Goal: Information Seeking & Learning: Learn about a topic

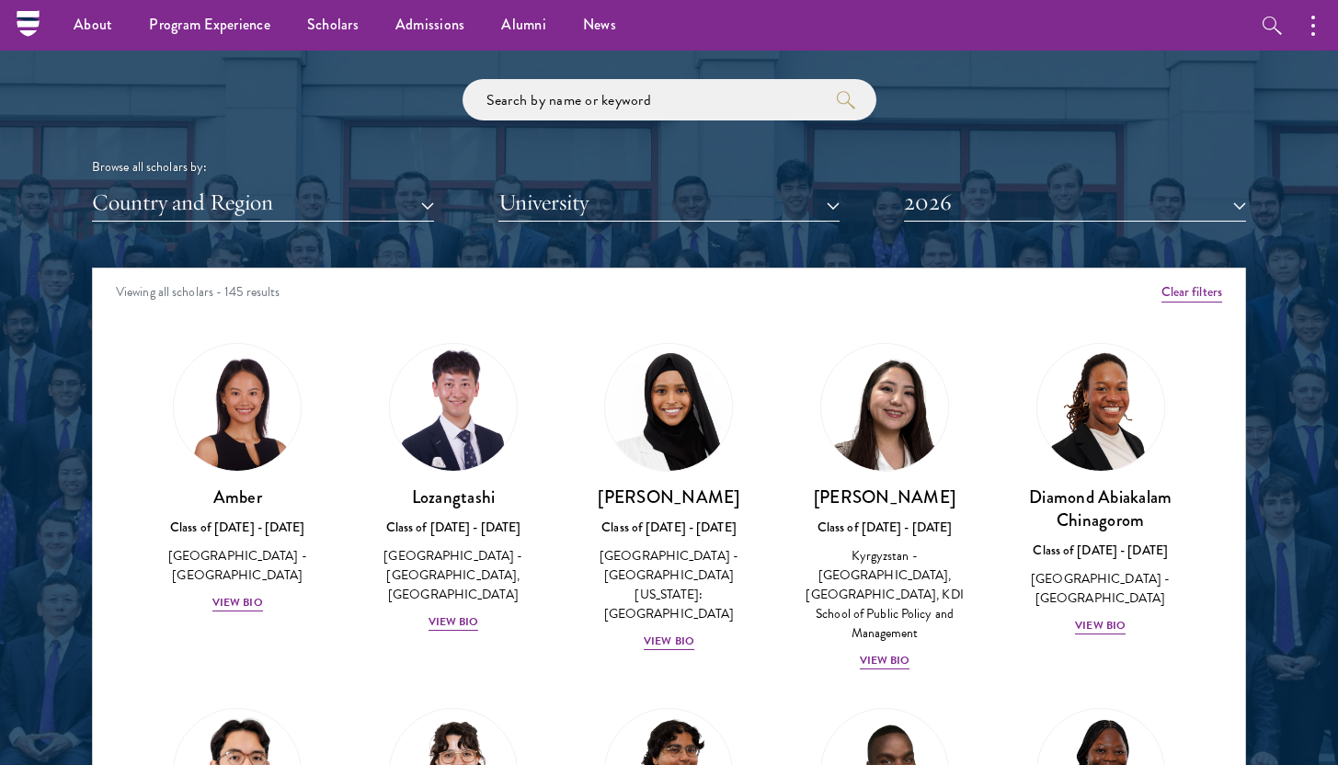
scroll to position [2074, 0]
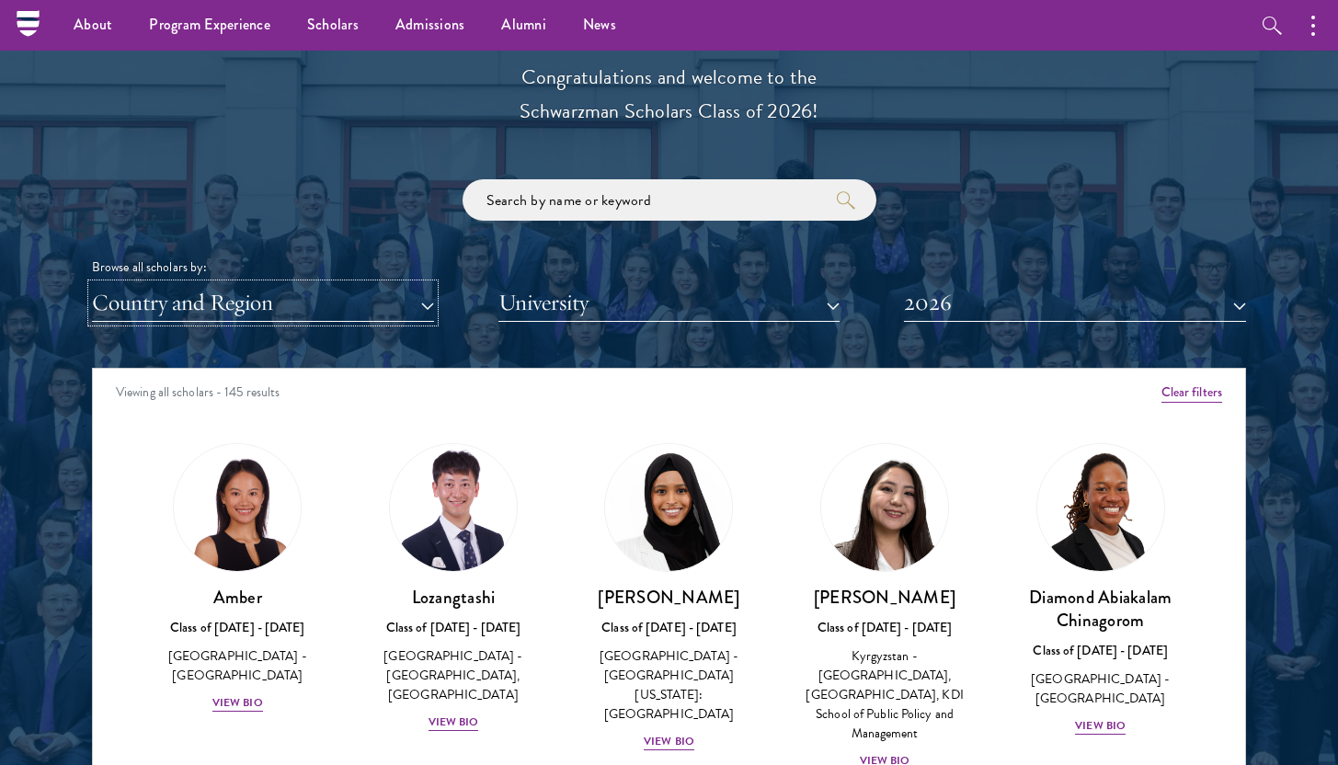
click at [378, 297] on button "Country and Region" at bounding box center [263, 303] width 342 height 38
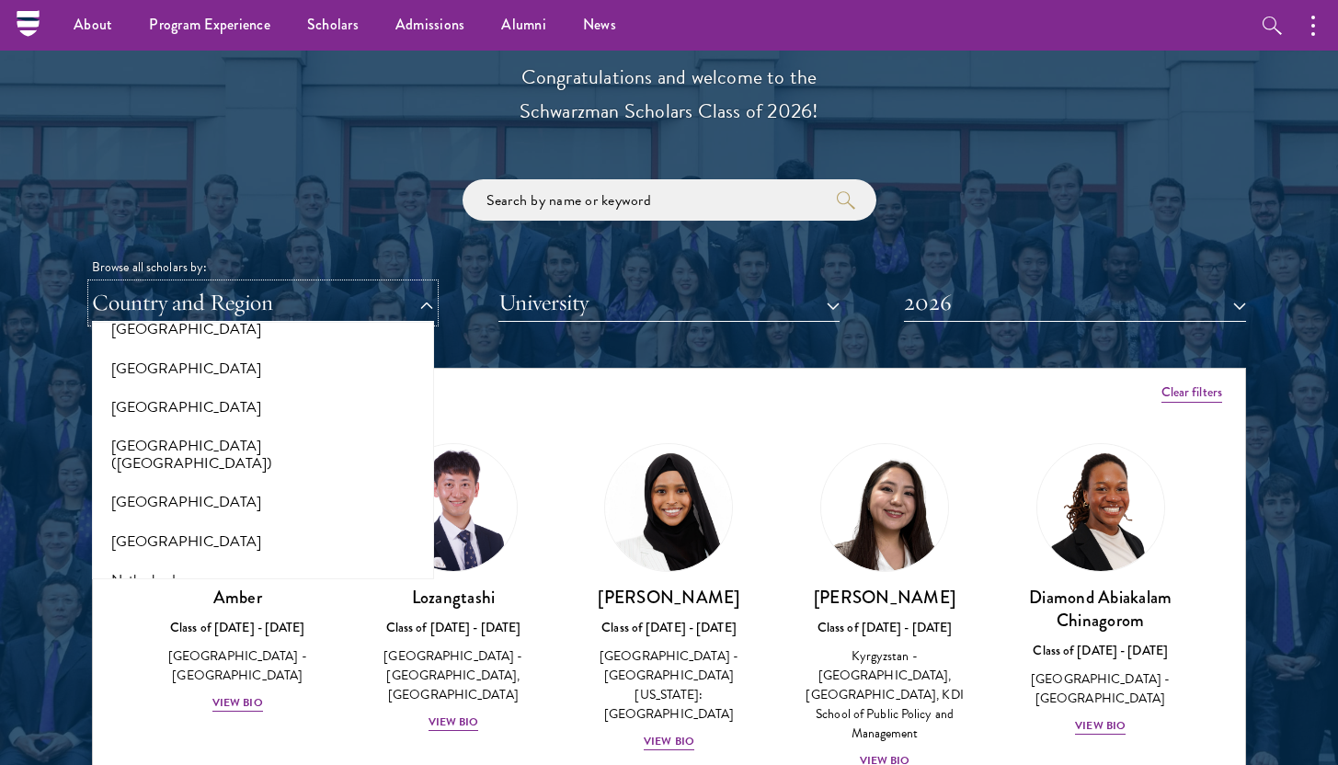
scroll to position [2208, 0]
click at [304, 370] on button "[GEOGRAPHIC_DATA]" at bounding box center [263, 370] width 331 height 39
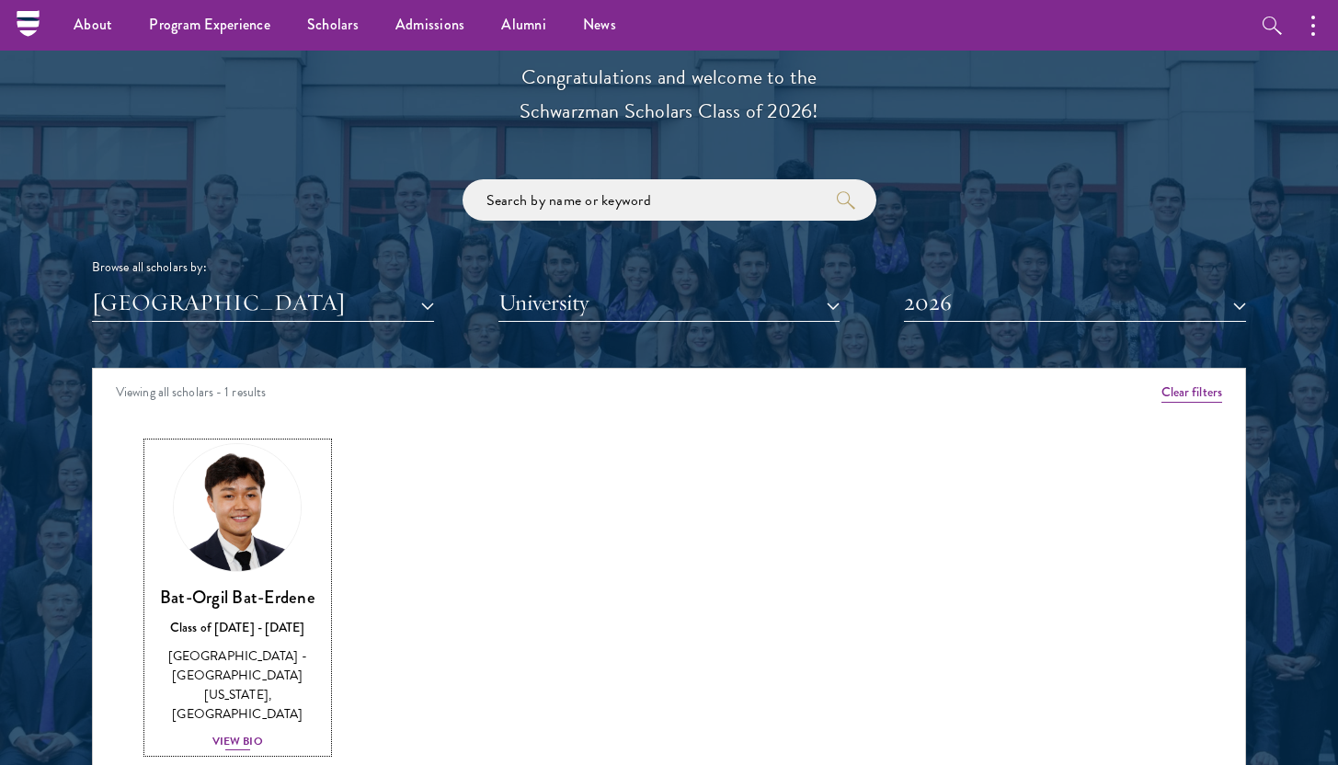
click at [278, 544] on img at bounding box center [237, 508] width 140 height 140
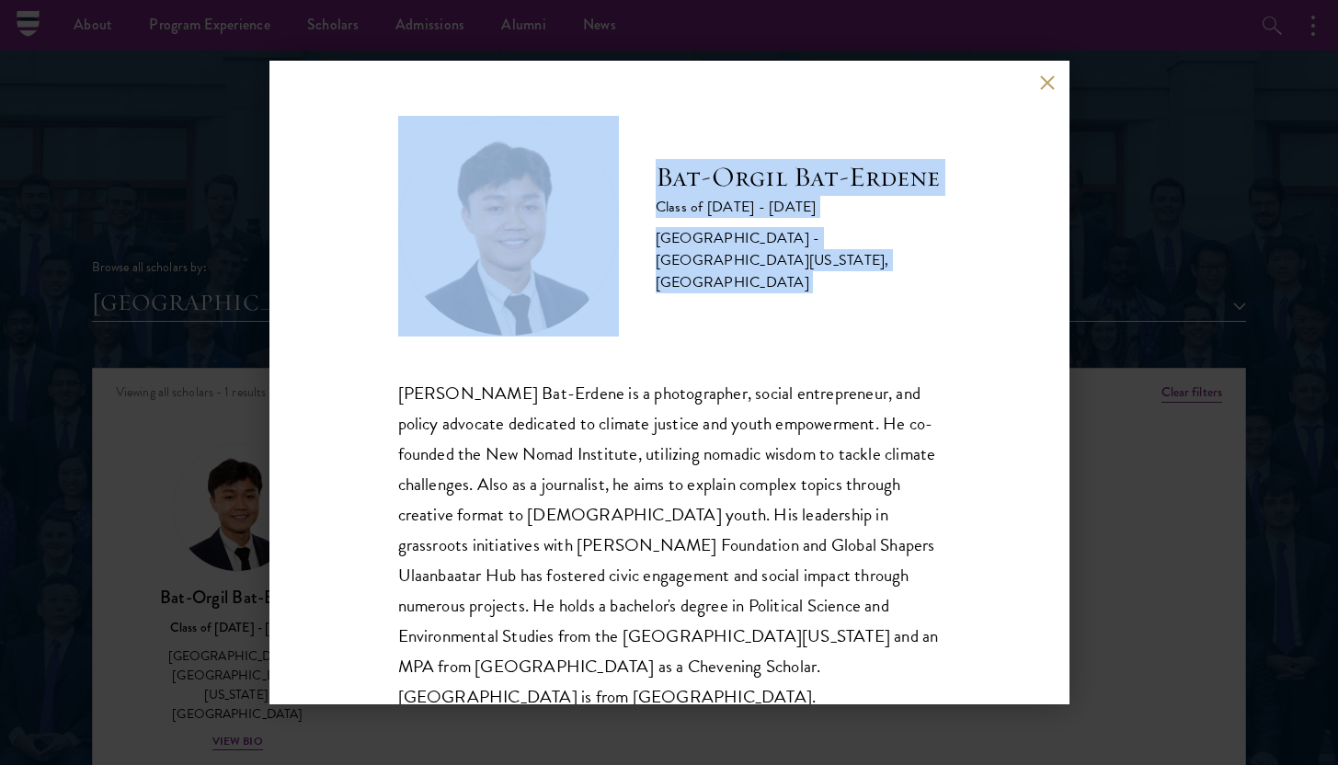
scroll to position [32, 0]
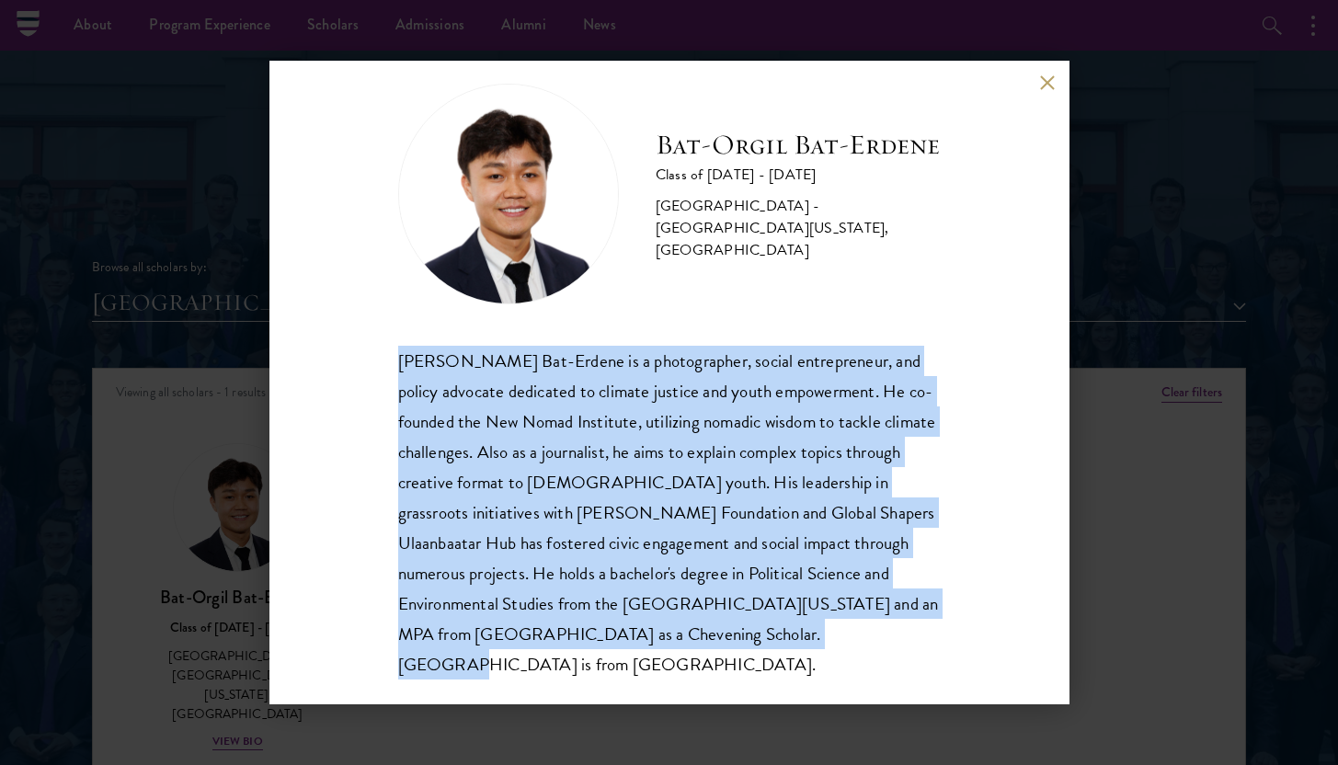
drag, startPoint x: 403, startPoint y: 391, endPoint x: 863, endPoint y: 674, distance: 540.2
click at [863, 674] on div "[PERSON_NAME] Bat-Erdene Class of [DATE] - [DATE] [GEOGRAPHIC_DATA] - [GEOGRAPH…" at bounding box center [670, 383] width 800 height 644
copy div "[PERSON_NAME] Bat-Erdene is a photographer, social entrepreneur, and policy adv…"
